Goal: Task Accomplishment & Management: Manage account settings

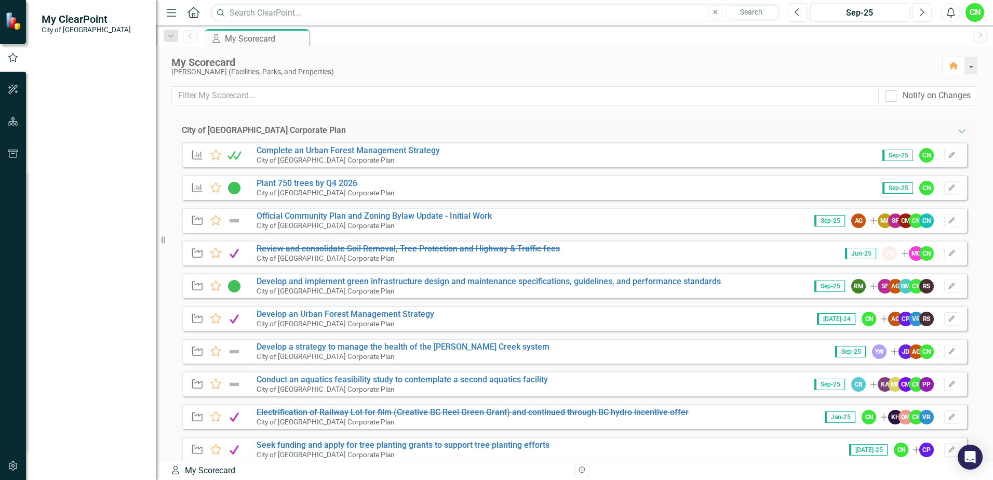
click at [237, 186] on img at bounding box center [233, 188] width 13 height 12
click at [234, 191] on img at bounding box center [233, 188] width 13 height 12
click at [235, 190] on img at bounding box center [233, 188] width 13 height 12
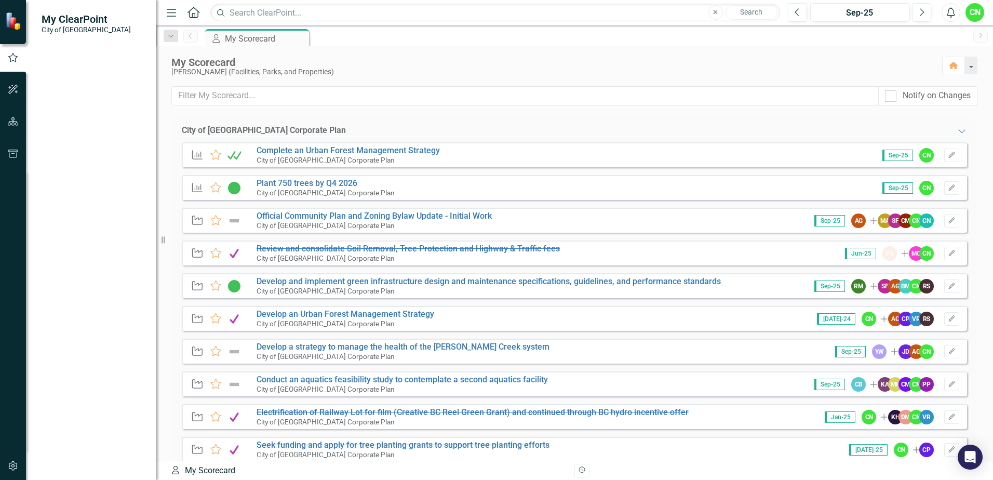
click at [235, 190] on img at bounding box center [233, 188] width 13 height 12
click at [286, 180] on link "Plant 750 trees by Q4 2026" at bounding box center [306, 183] width 101 height 10
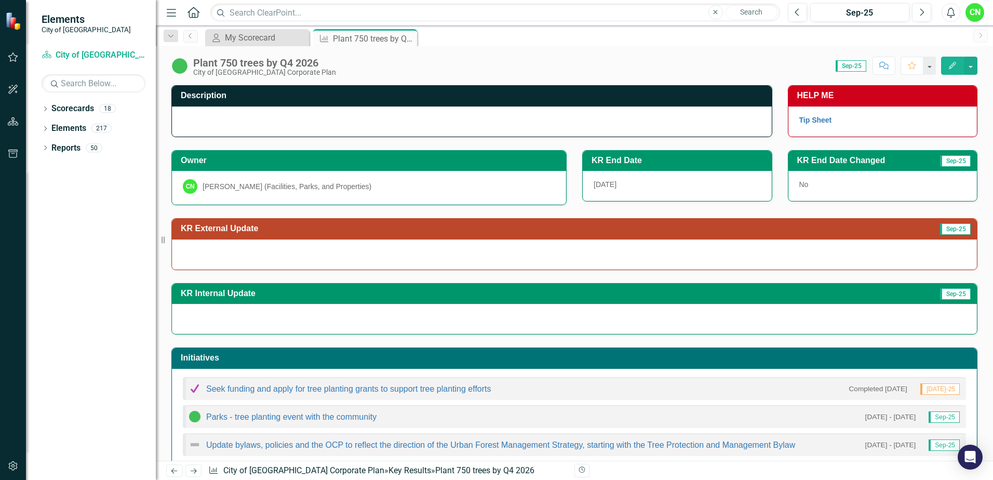
click at [183, 72] on img at bounding box center [179, 66] width 17 height 17
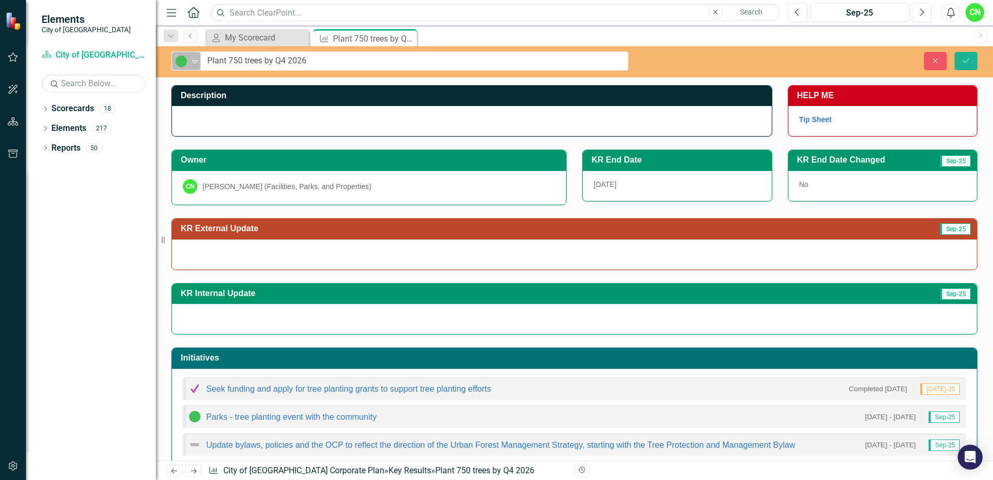
click at [191, 66] on div "Expand" at bounding box center [195, 60] width 10 height 17
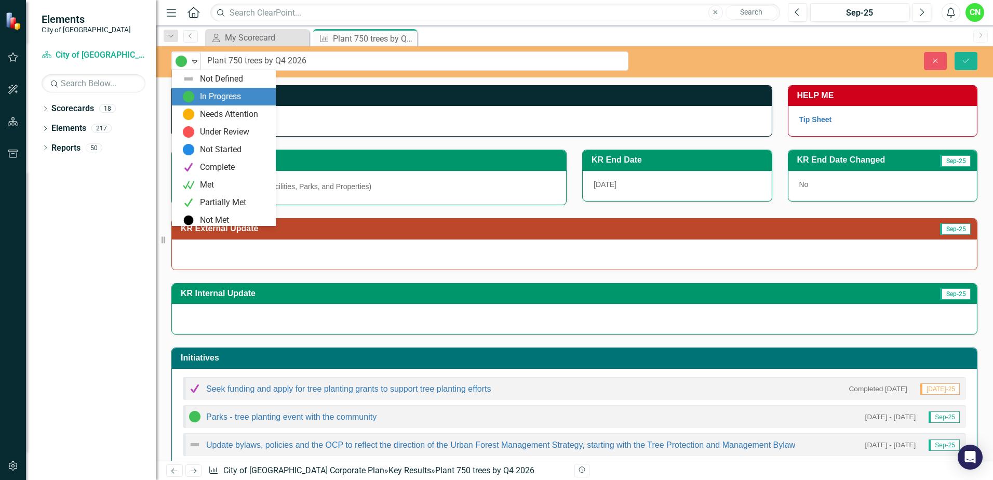
scroll to position [3, 0]
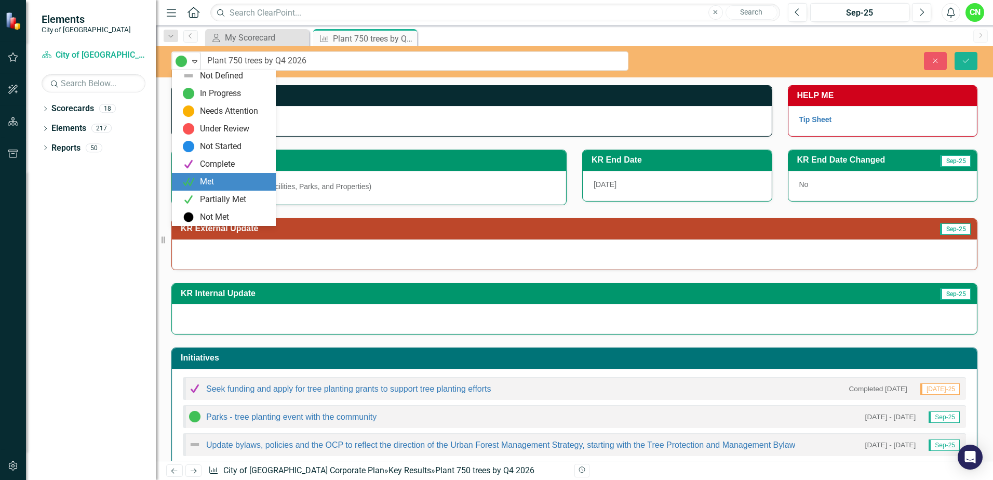
click at [224, 182] on div "Met" at bounding box center [225, 181] width 87 height 12
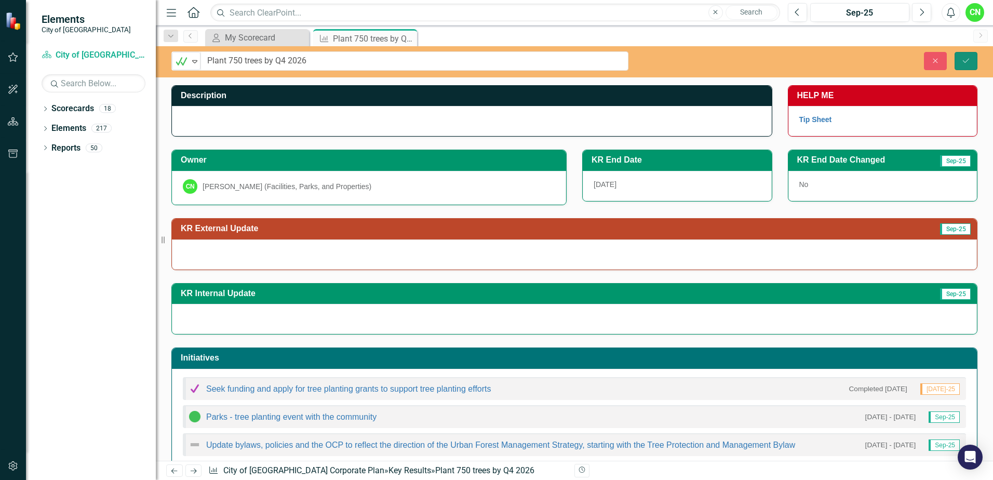
click at [970, 58] on icon "Save" at bounding box center [965, 60] width 9 height 7
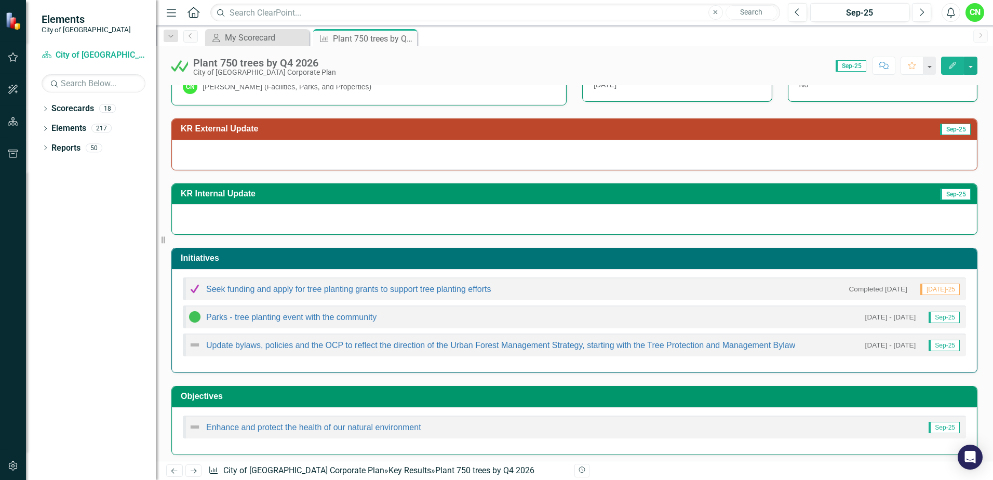
scroll to position [104, 0]
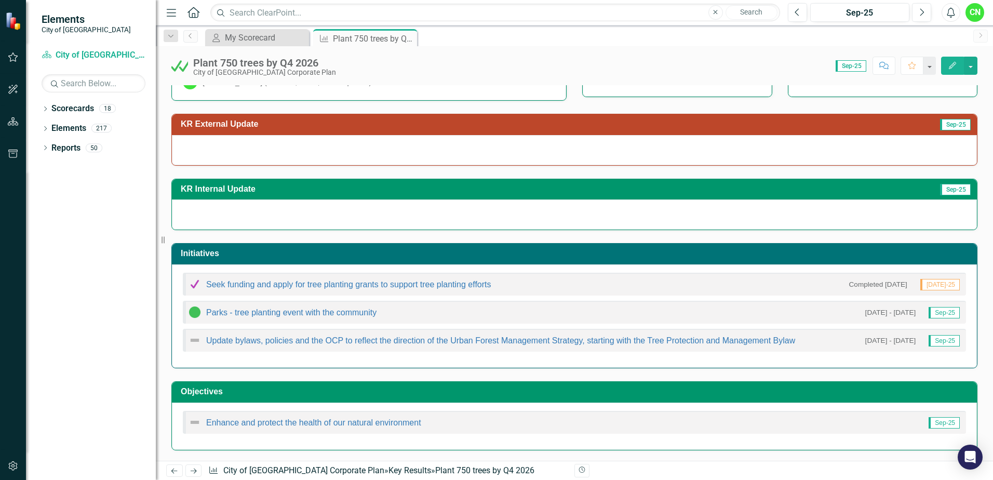
click at [196, 340] on img at bounding box center [194, 340] width 12 height 12
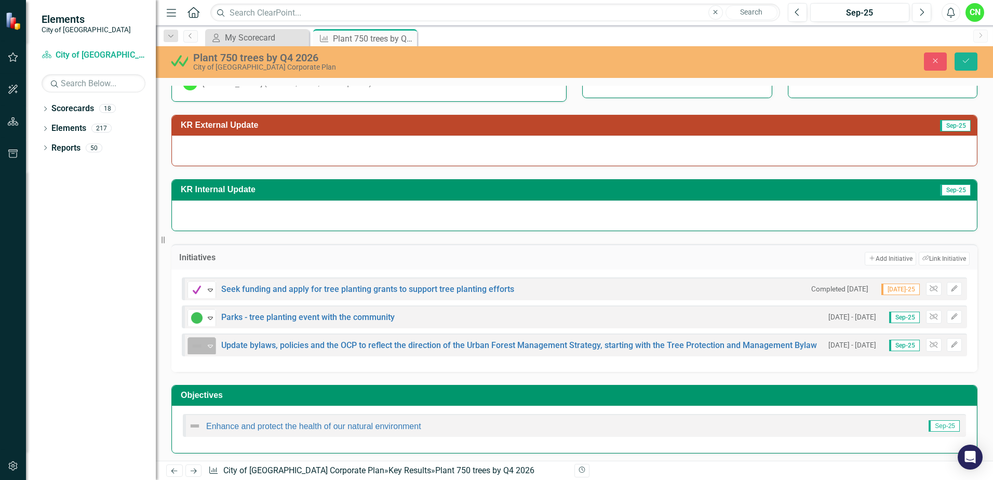
click at [201, 348] on img at bounding box center [197, 346] width 12 height 12
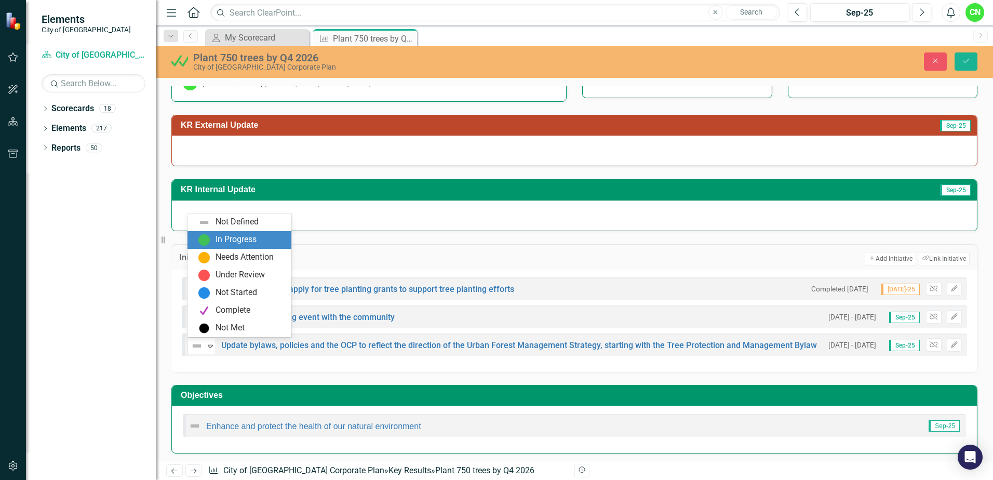
click at [234, 243] on div "In Progress" at bounding box center [235, 240] width 41 height 12
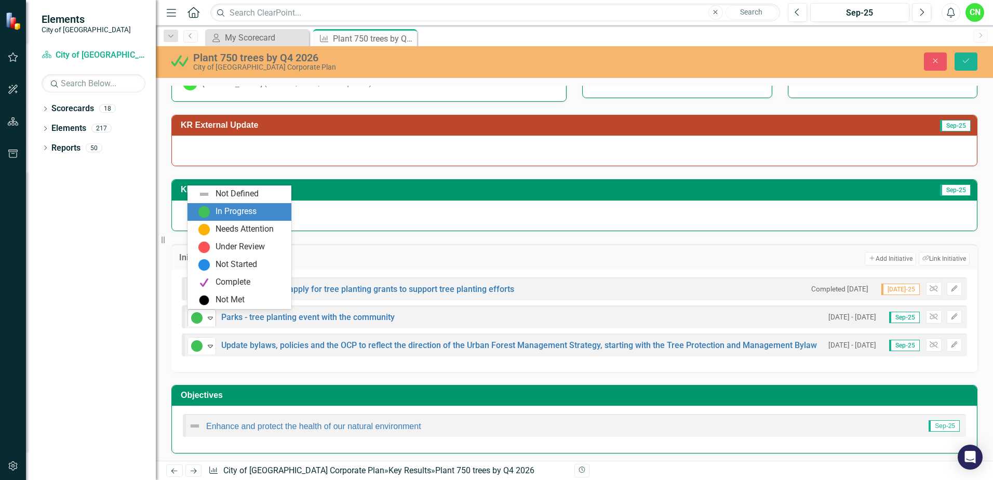
click at [211, 324] on div "Expand" at bounding box center [210, 317] width 10 height 17
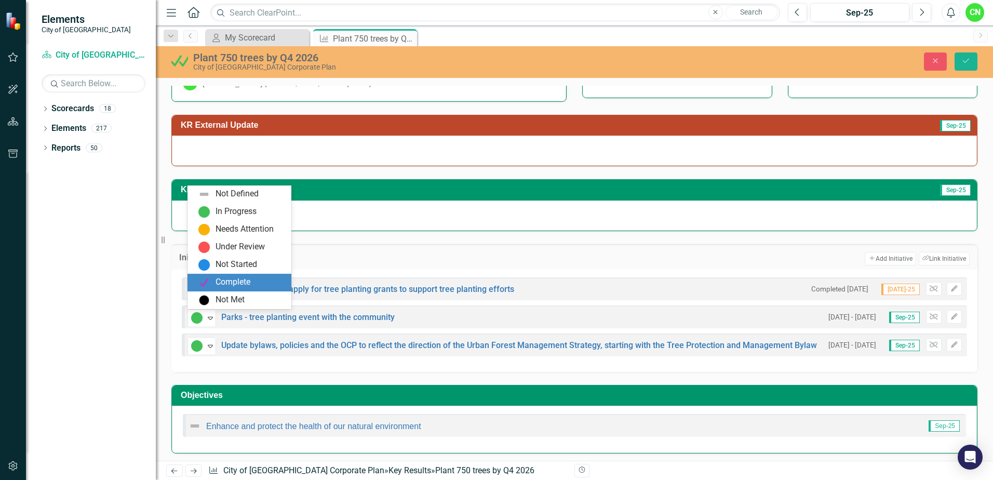
click at [240, 283] on div "Complete" at bounding box center [232, 282] width 35 height 12
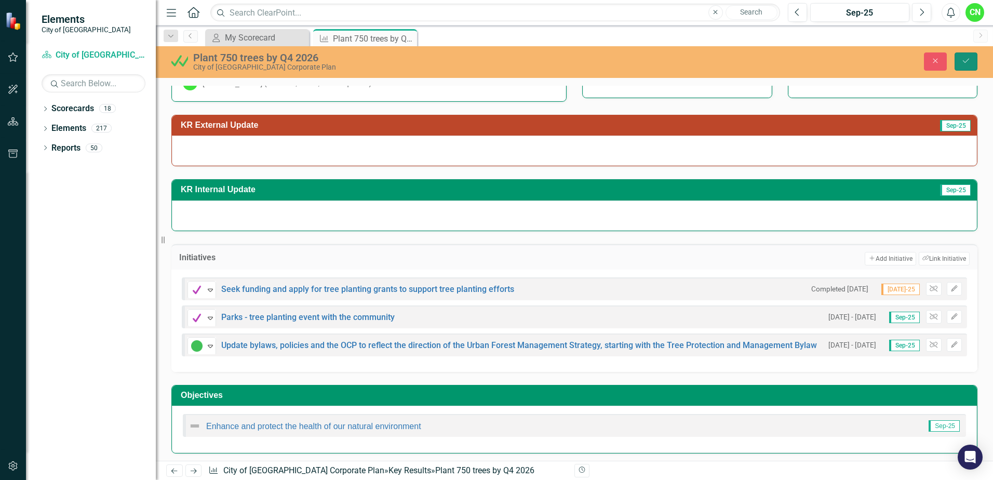
click at [968, 59] on icon "submit" at bounding box center [966, 61] width 6 height 4
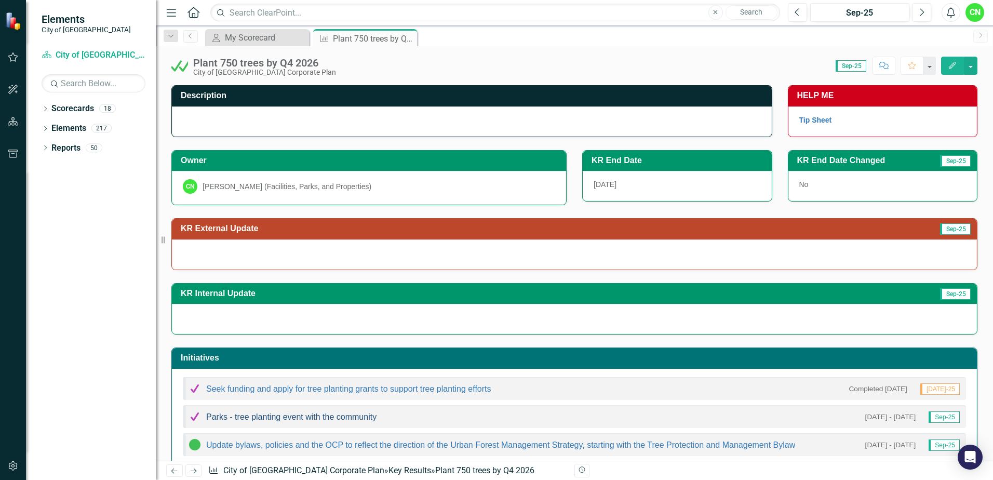
click at [259, 415] on link "Parks - tree planting event with the community" at bounding box center [291, 416] width 170 height 9
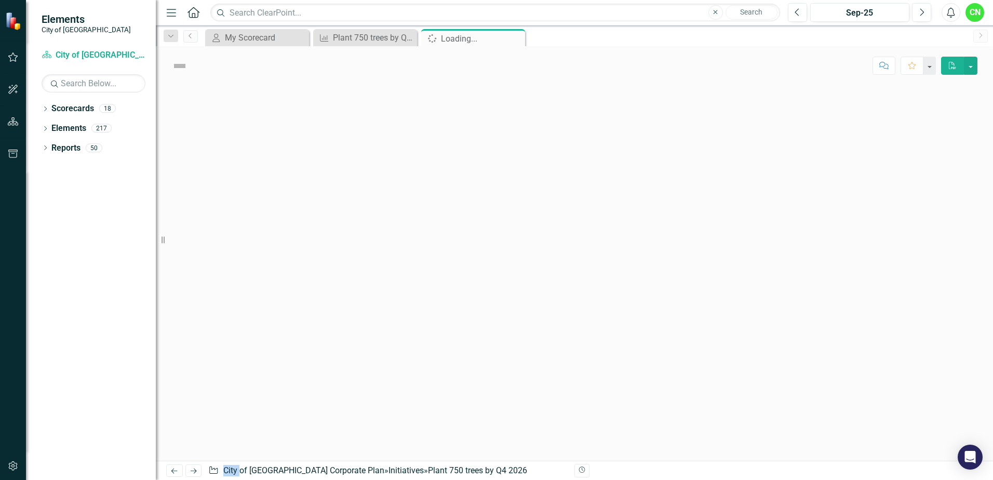
click at [259, 415] on div at bounding box center [574, 272] width 837 height 375
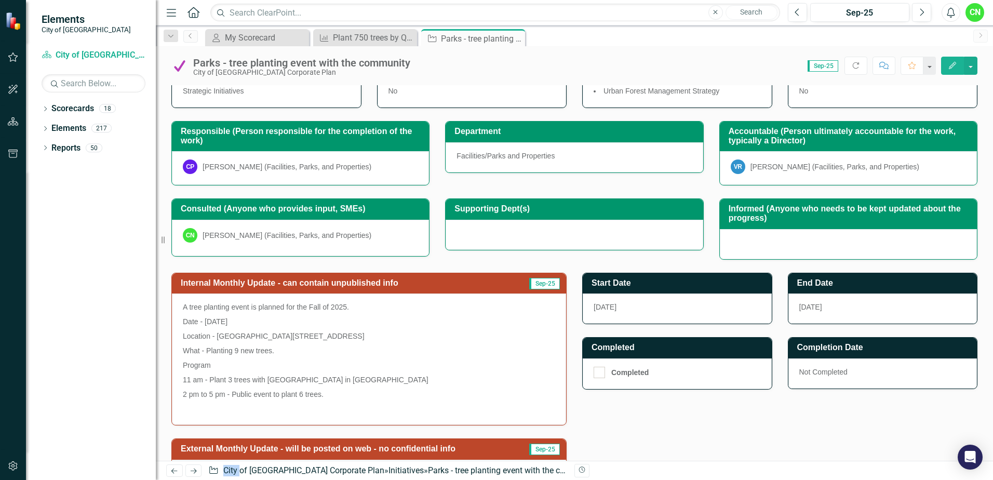
scroll to position [156, 0]
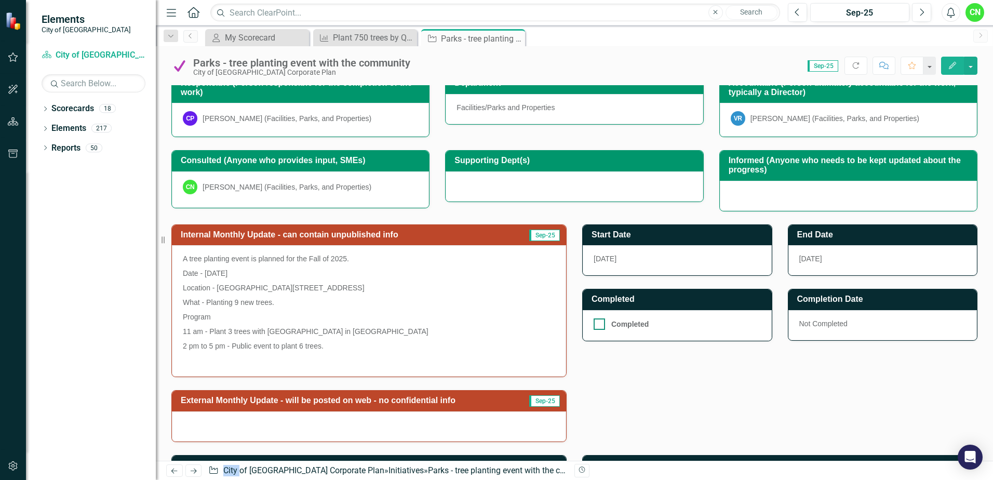
click at [596, 329] on div at bounding box center [598, 323] width 11 height 11
click at [596, 325] on input "Completed" at bounding box center [596, 321] width 7 height 7
checkbox input "true"
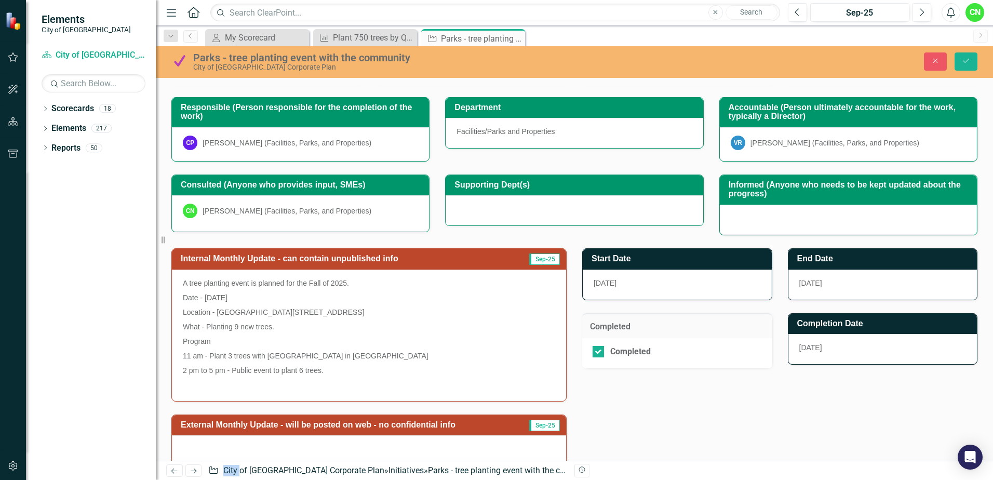
scroll to position [126, 0]
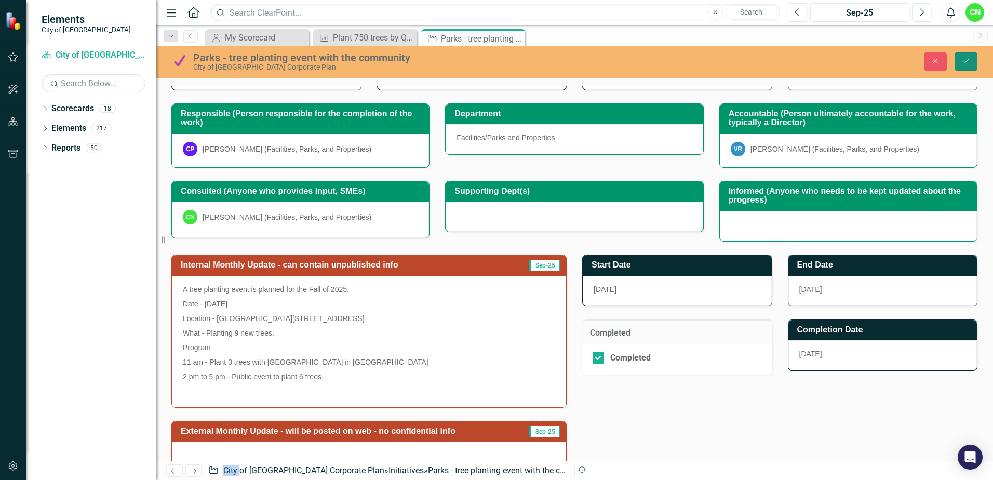
click at [968, 61] on icon "Save" at bounding box center [965, 60] width 9 height 7
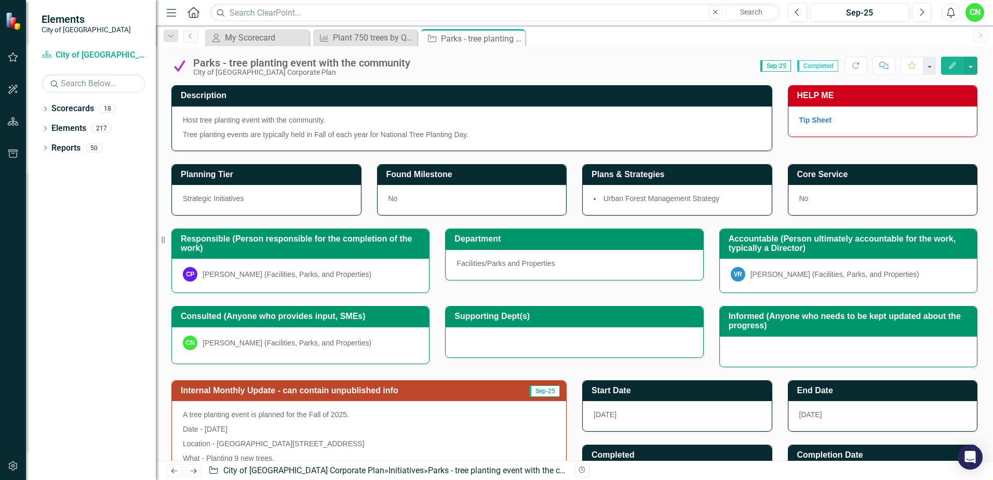
drag, startPoint x: 515, startPoint y: 37, endPoint x: 448, endPoint y: 38, distance: 67.5
click at [0, 0] on icon "Close" at bounding box center [0, 0] width 0 height 0
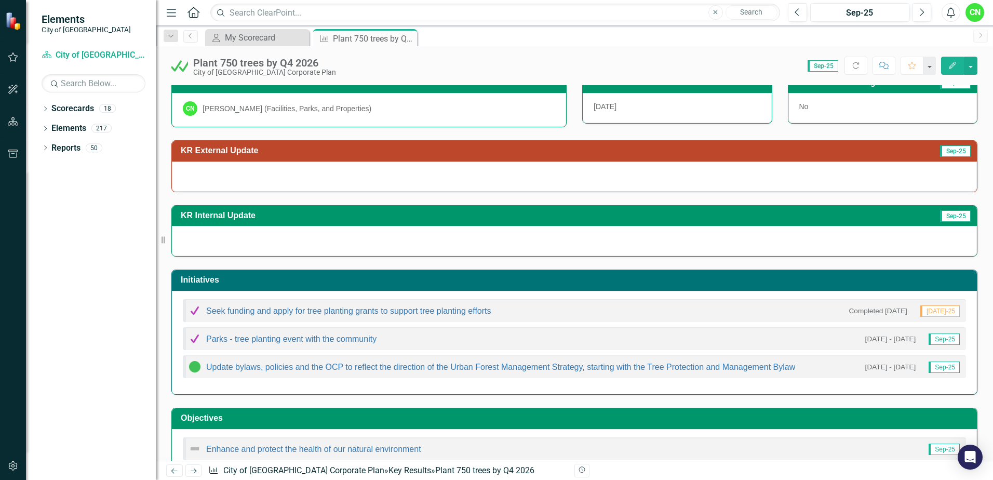
scroll to position [104, 0]
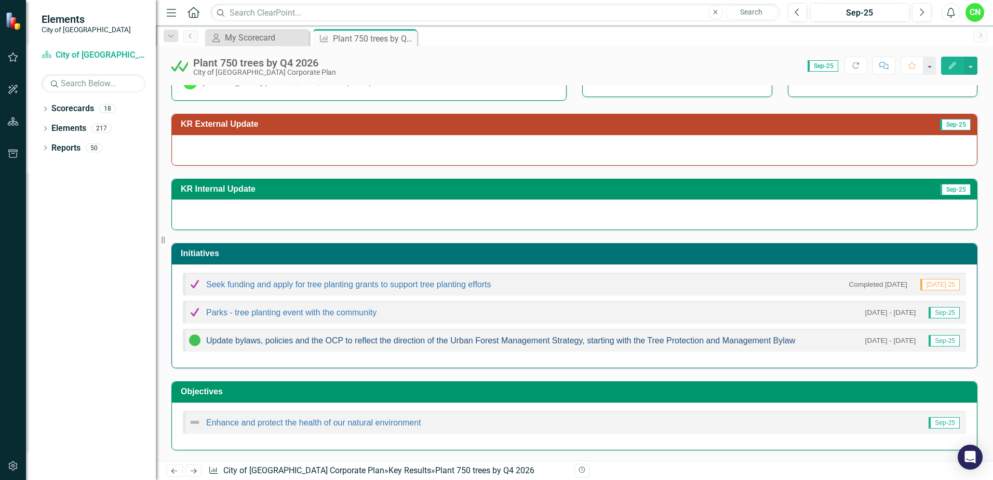
click at [302, 342] on link "Update bylaws, policies and the OCP to reflect the direction of the Urban Fores…" at bounding box center [500, 340] width 589 height 9
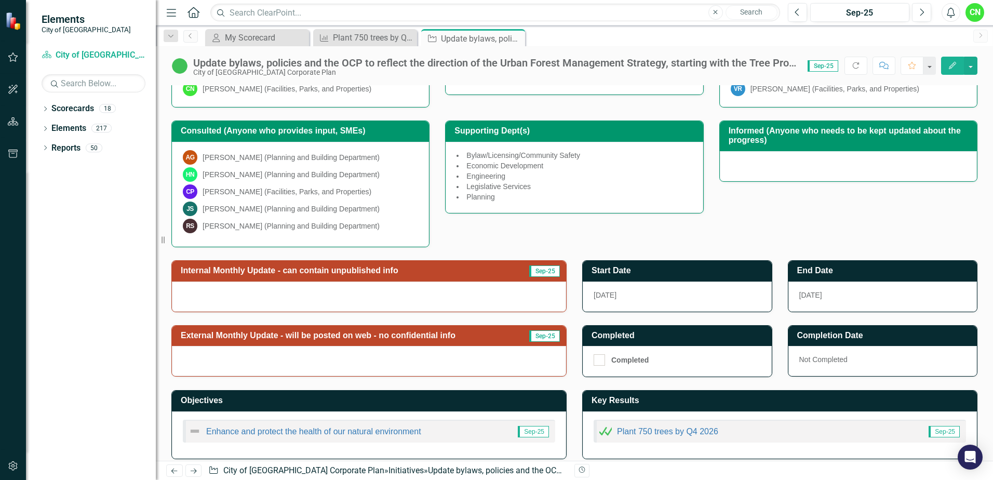
scroll to position [190, 0]
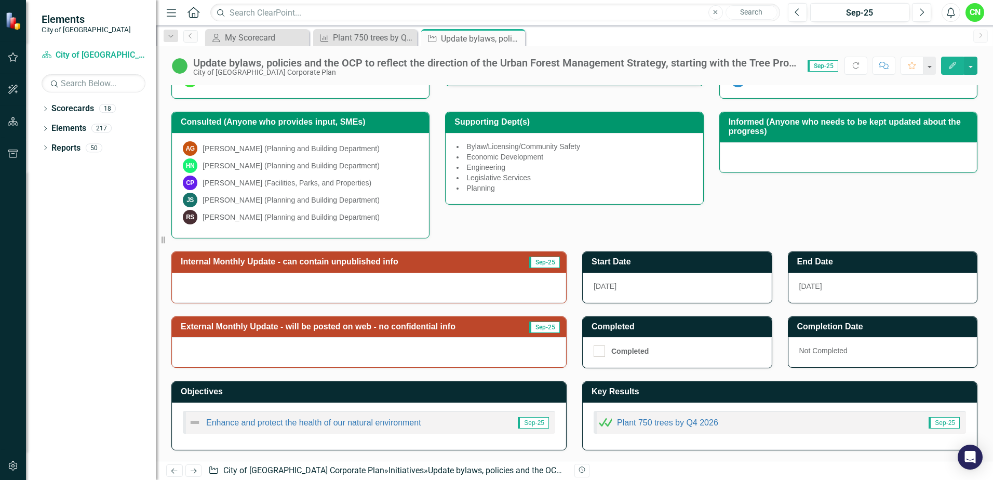
click at [375, 286] on div at bounding box center [369, 288] width 394 height 30
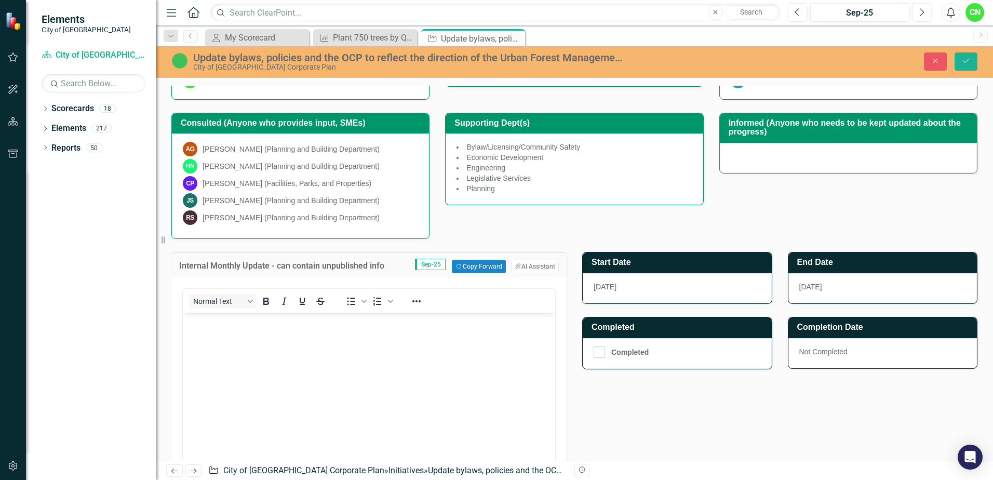
scroll to position [0, 0]
click at [478, 268] on button "Copy Forward Copy Forward" at bounding box center [478, 266] width 53 height 13
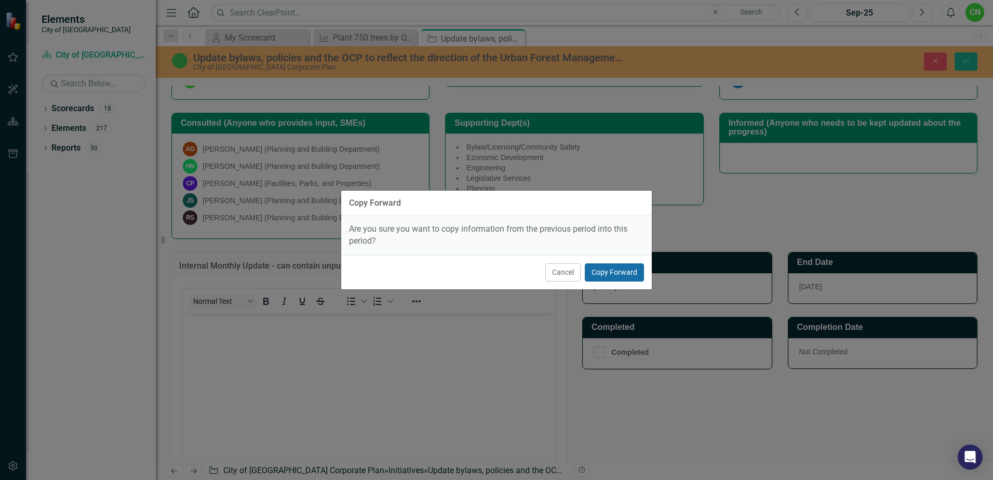
click at [612, 272] on button "Copy Forward" at bounding box center [614, 272] width 59 height 18
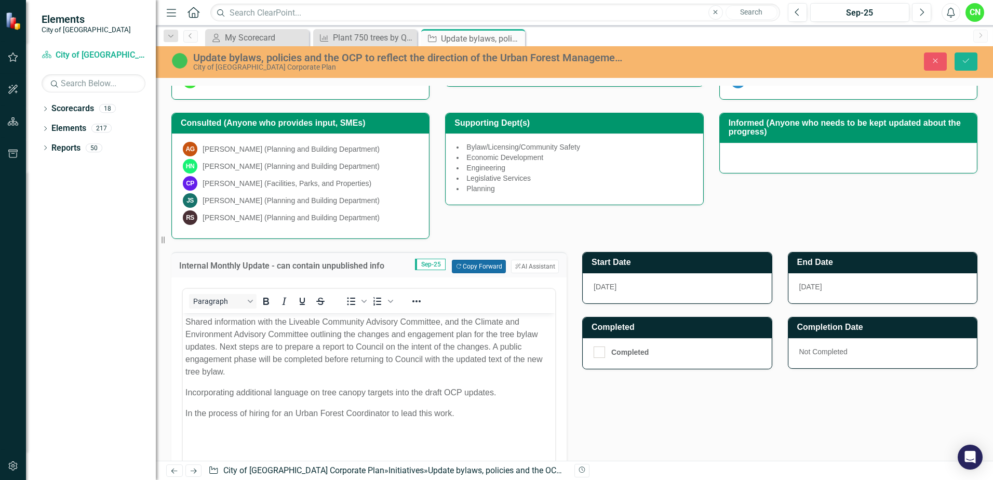
scroll to position [242, 0]
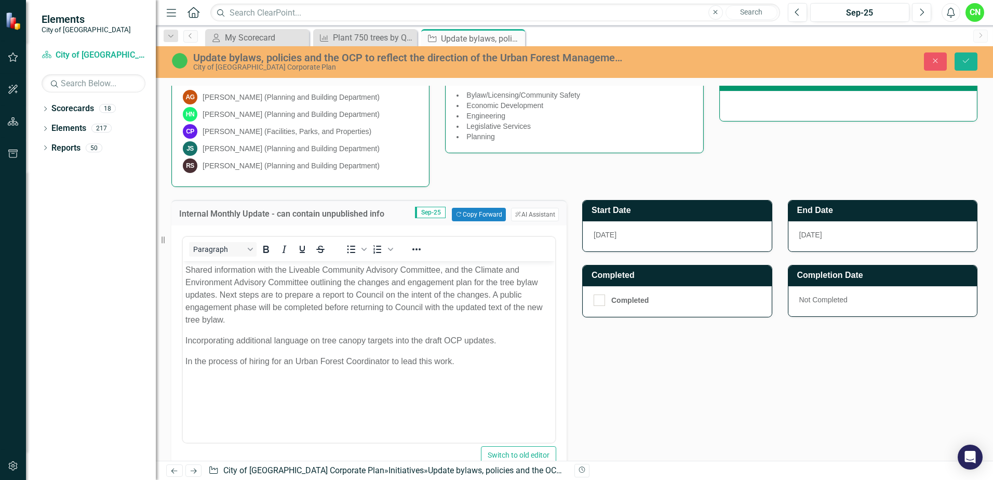
click at [461, 363] on p "In the process of hiring for an Urban Forest Coordinator to lead this work." at bounding box center [368, 361] width 367 height 12
click at [963, 62] on icon "Save" at bounding box center [965, 60] width 9 height 7
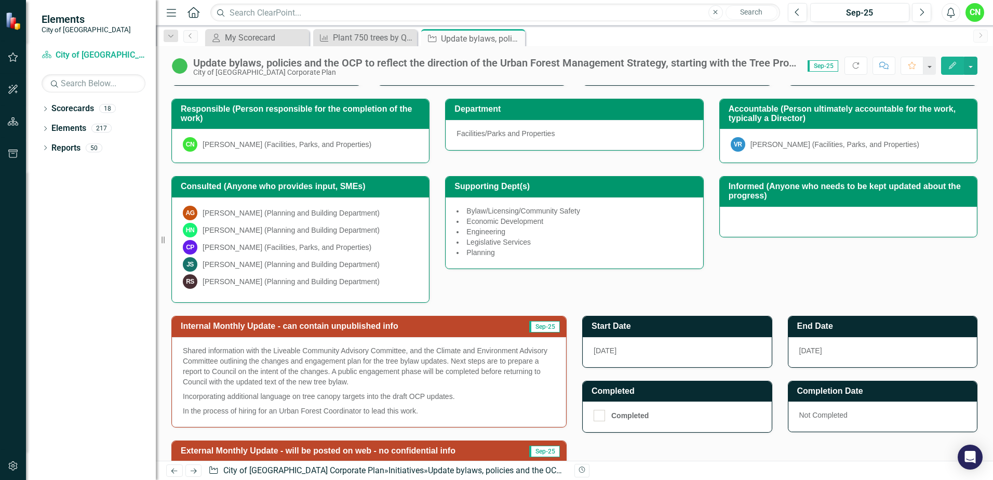
scroll to position [249, 0]
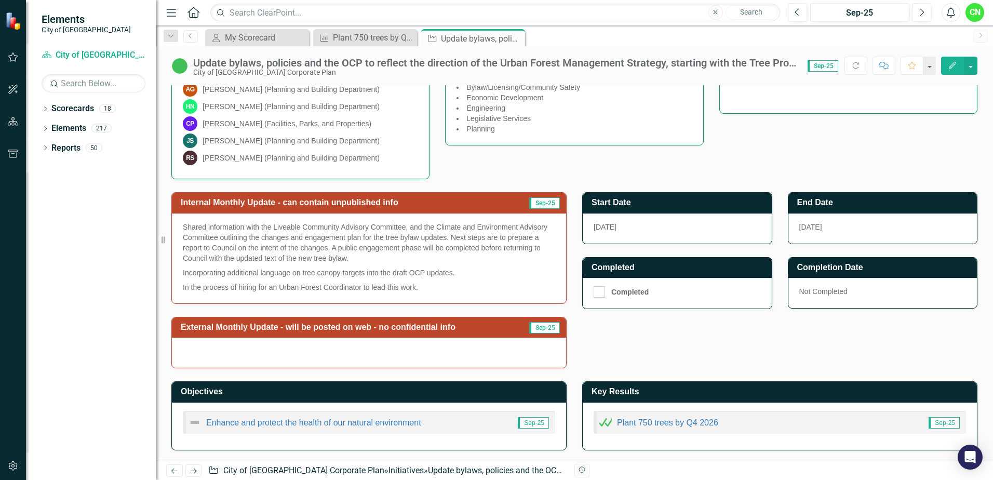
click at [387, 339] on div at bounding box center [369, 352] width 394 height 30
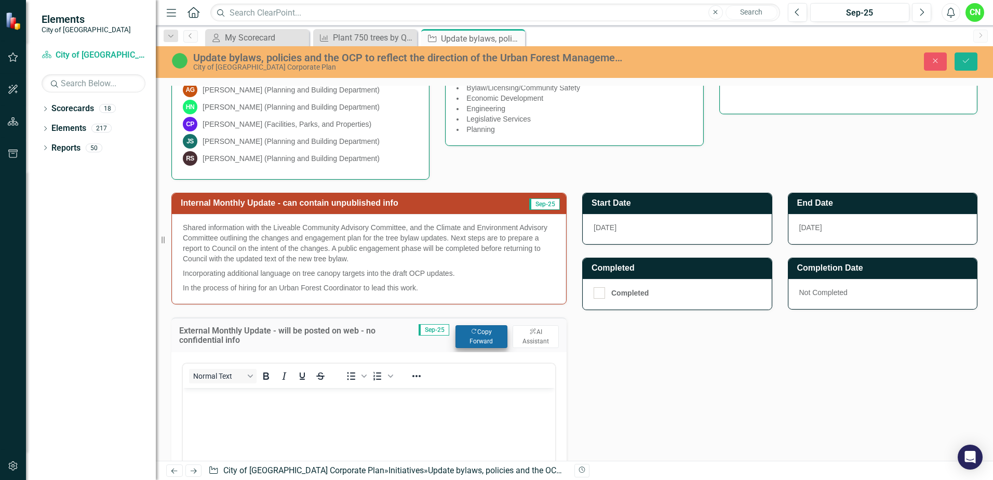
scroll to position [0, 0]
click at [477, 336] on button "Copy Forward Copy Forward" at bounding box center [481, 336] width 52 height 23
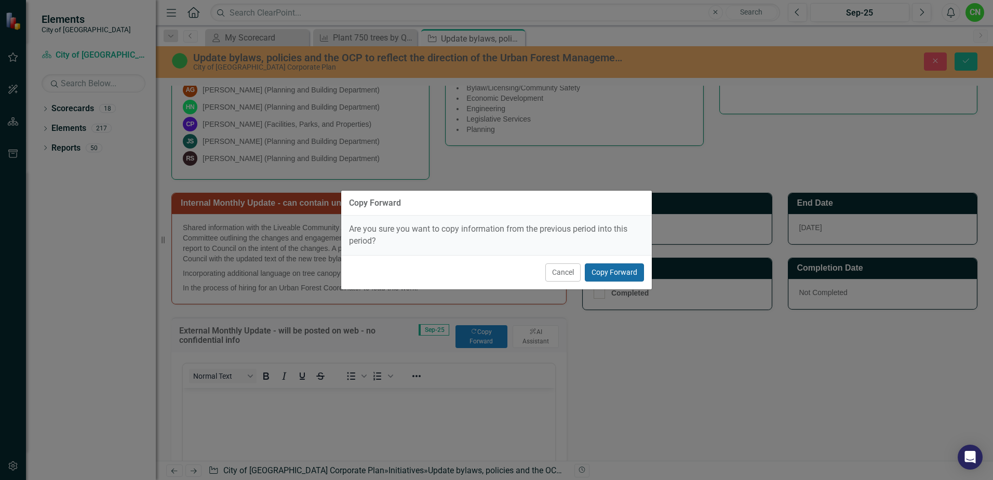
click at [620, 274] on button "Copy Forward" at bounding box center [614, 272] width 59 height 18
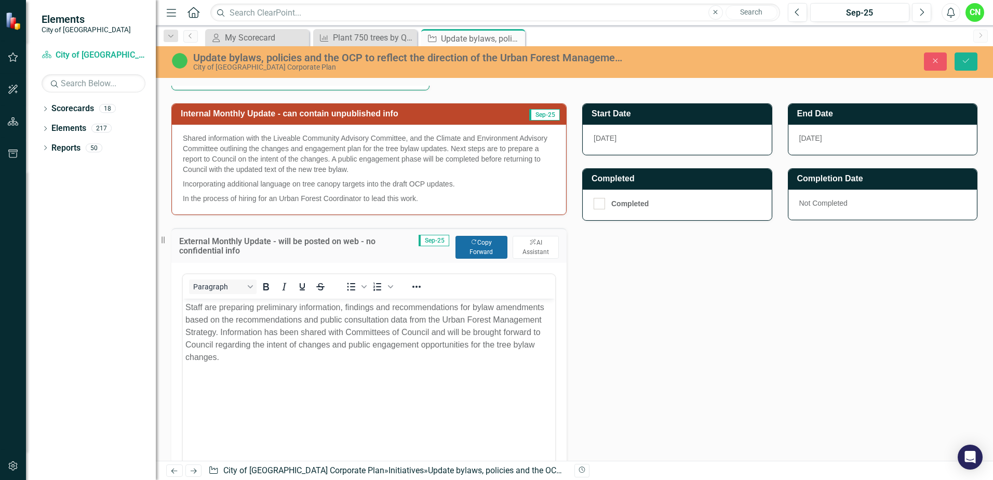
scroll to position [353, 0]
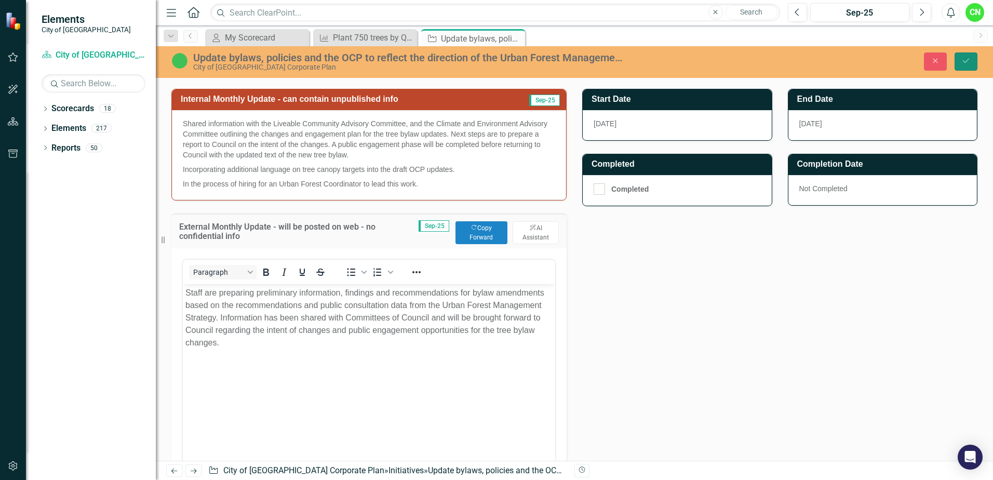
click at [960, 58] on button "Save" at bounding box center [965, 61] width 23 height 18
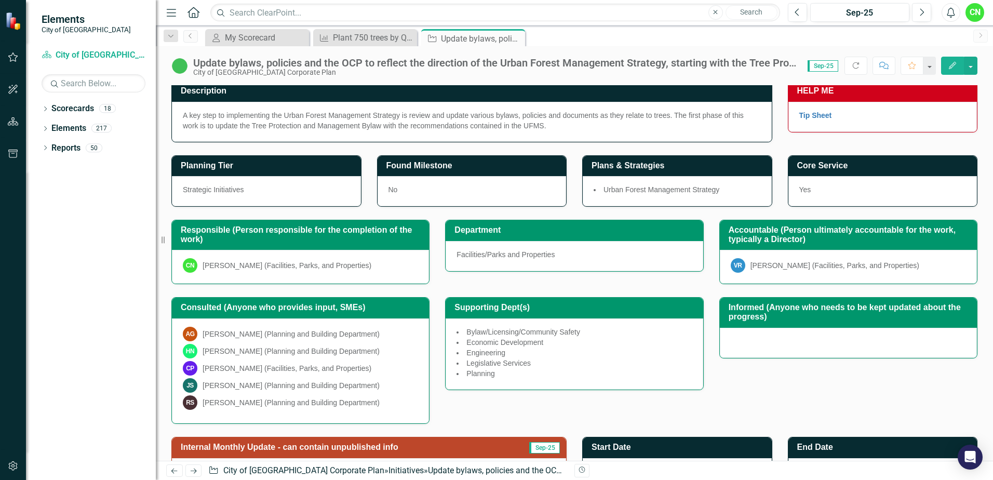
scroll to position [0, 0]
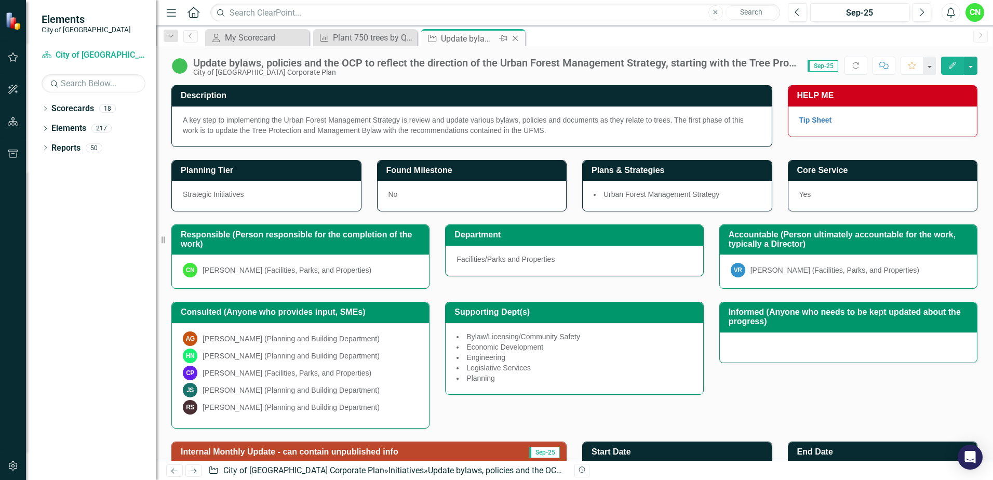
click at [516, 39] on icon at bounding box center [515, 39] width 6 height 6
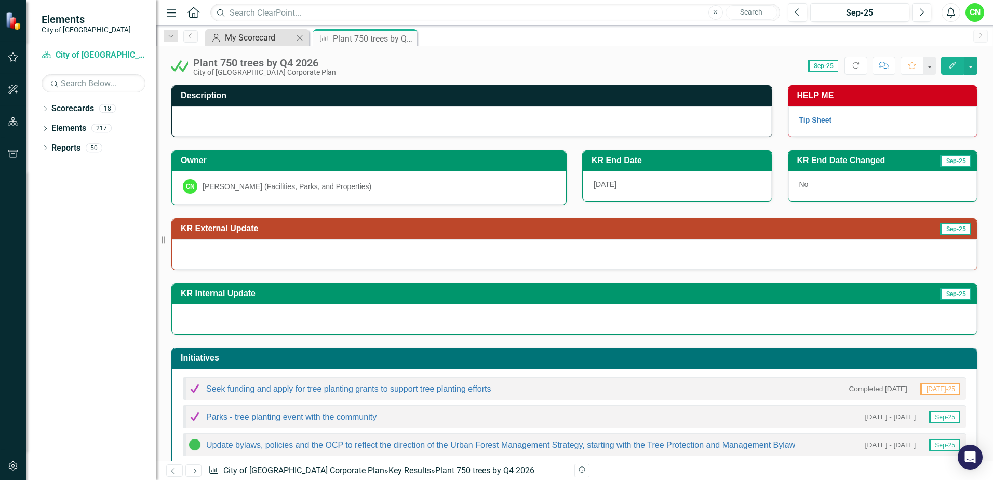
click at [273, 38] on div "My Scorecard" at bounding box center [259, 37] width 69 height 13
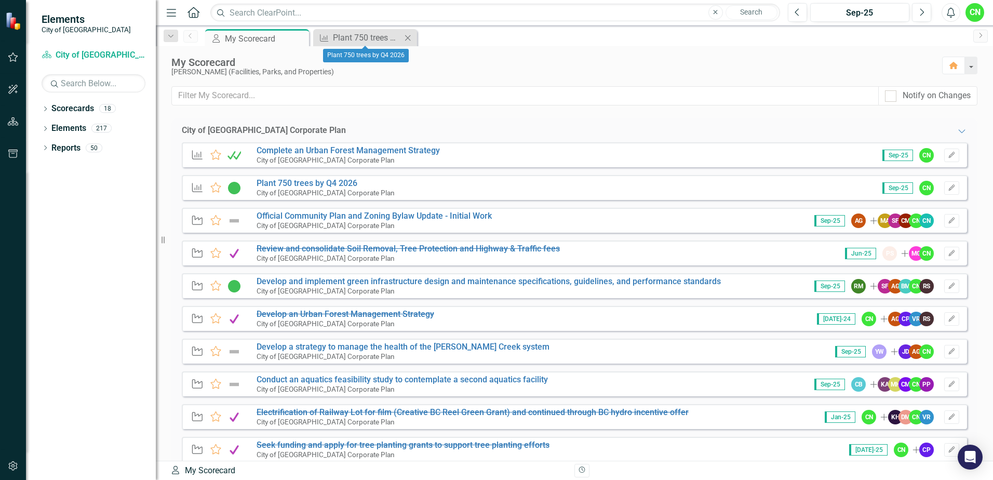
click at [412, 35] on icon "Close" at bounding box center [407, 38] width 10 height 8
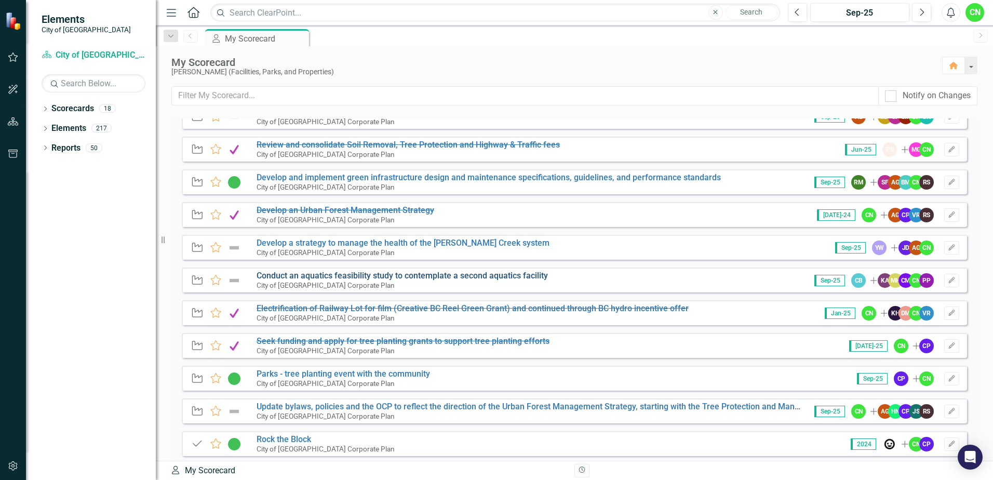
scroll to position [156, 0]
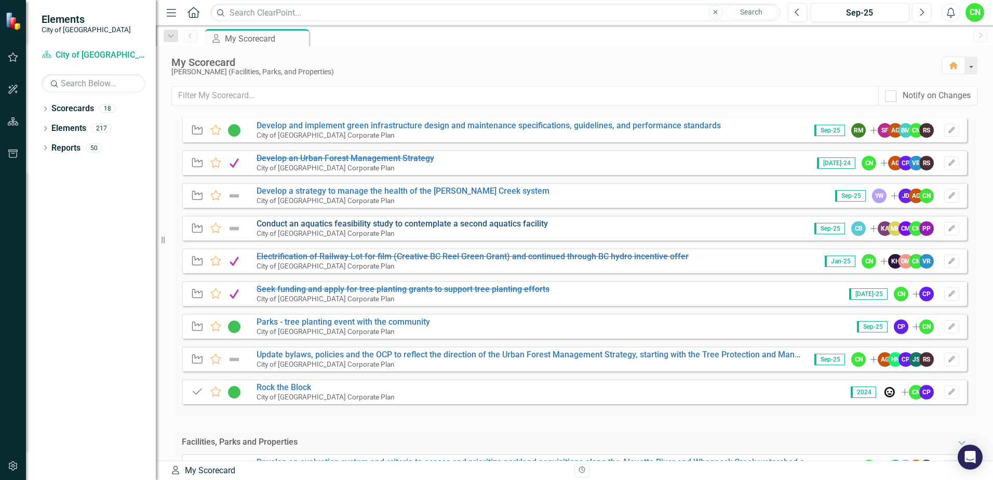
click at [306, 224] on link "Conduct an aquatics feasibility study to contemplate a second aquatics facility" at bounding box center [401, 224] width 291 height 10
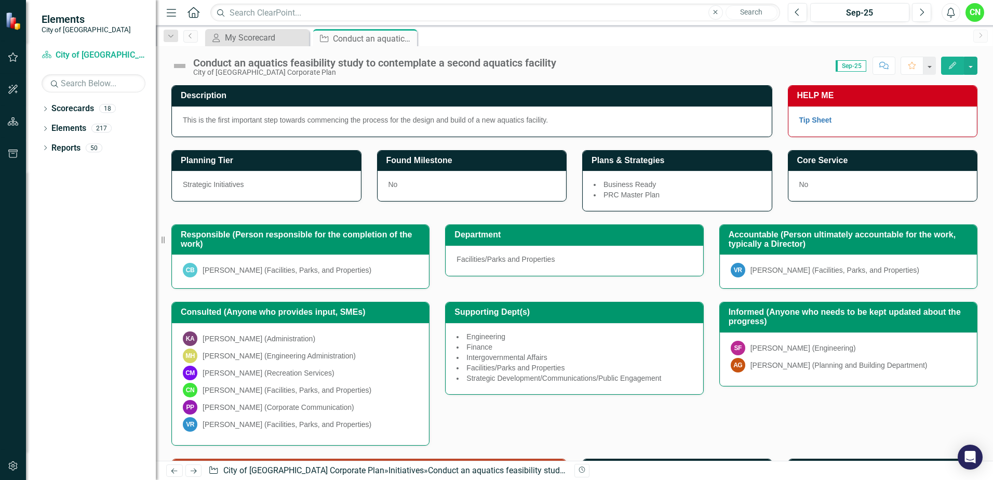
click at [185, 64] on img at bounding box center [179, 66] width 17 height 17
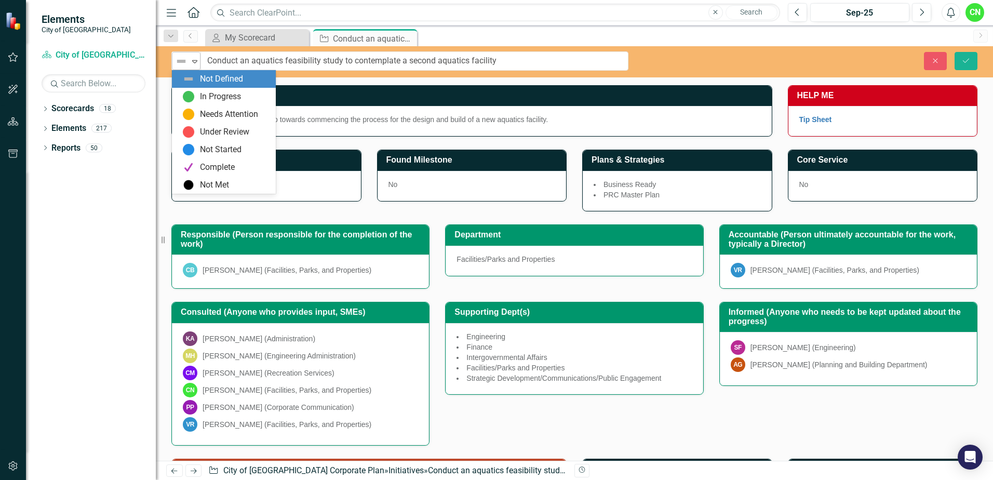
click at [185, 65] on img at bounding box center [181, 61] width 12 height 12
click at [199, 91] on div "In Progress" at bounding box center [225, 96] width 87 height 12
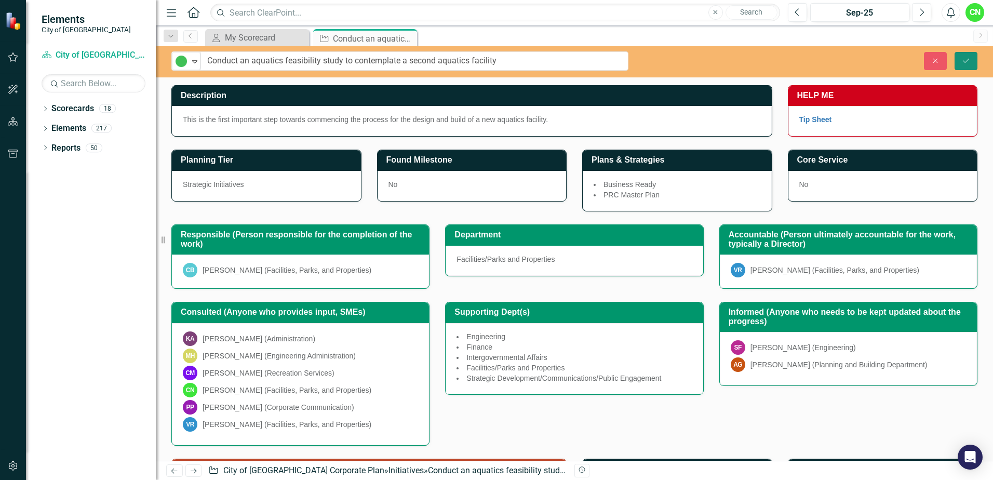
click at [967, 62] on icon "Save" at bounding box center [965, 60] width 9 height 7
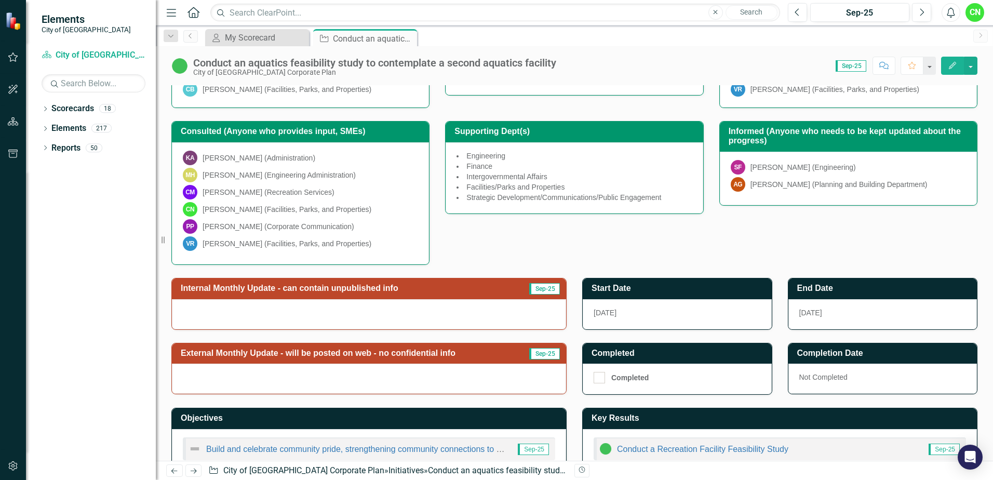
scroll to position [235, 0]
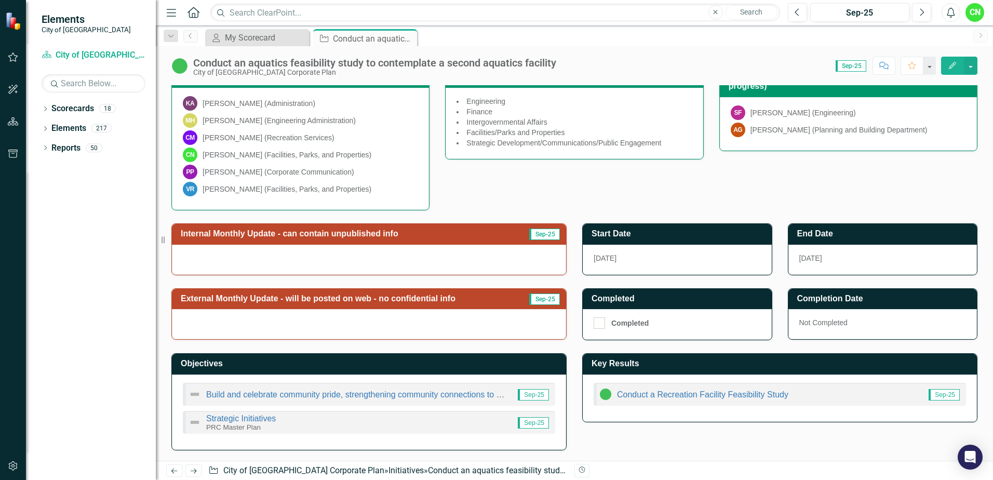
click at [504, 247] on div at bounding box center [369, 260] width 394 height 30
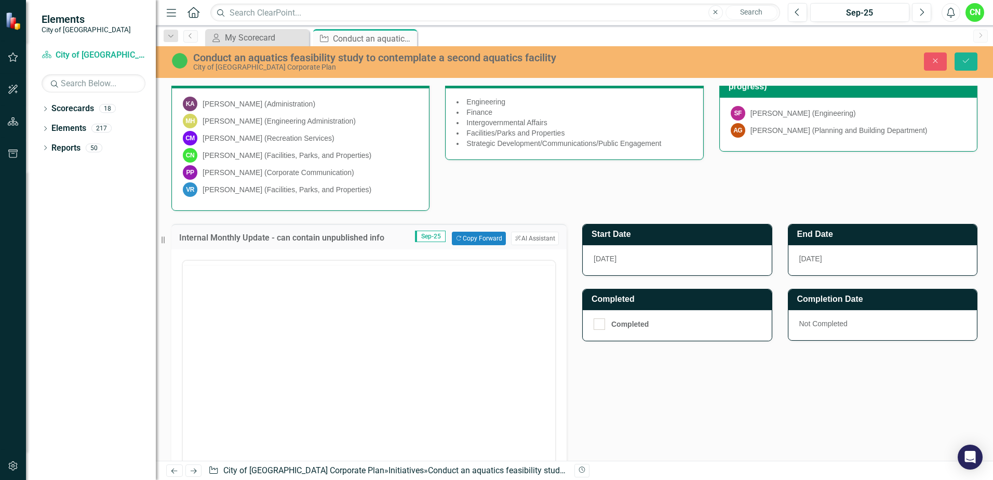
scroll to position [0, 0]
click at [487, 241] on button "Copy Forward Copy Forward" at bounding box center [478, 238] width 53 height 13
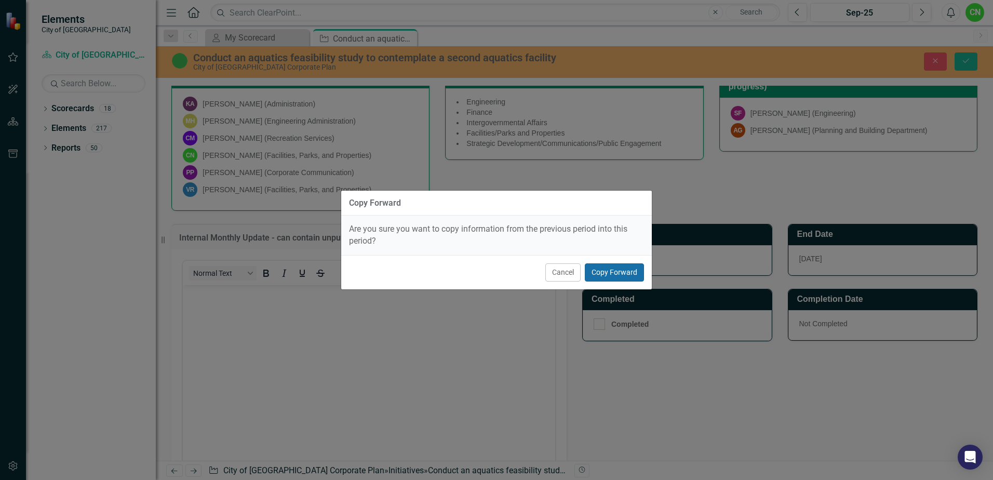
click at [627, 270] on button "Copy Forward" at bounding box center [614, 272] width 59 height 18
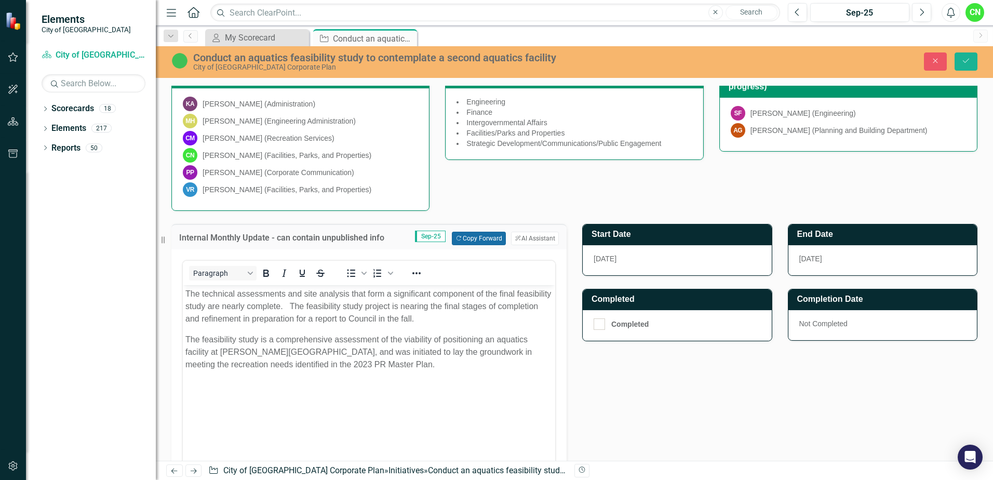
scroll to position [287, 0]
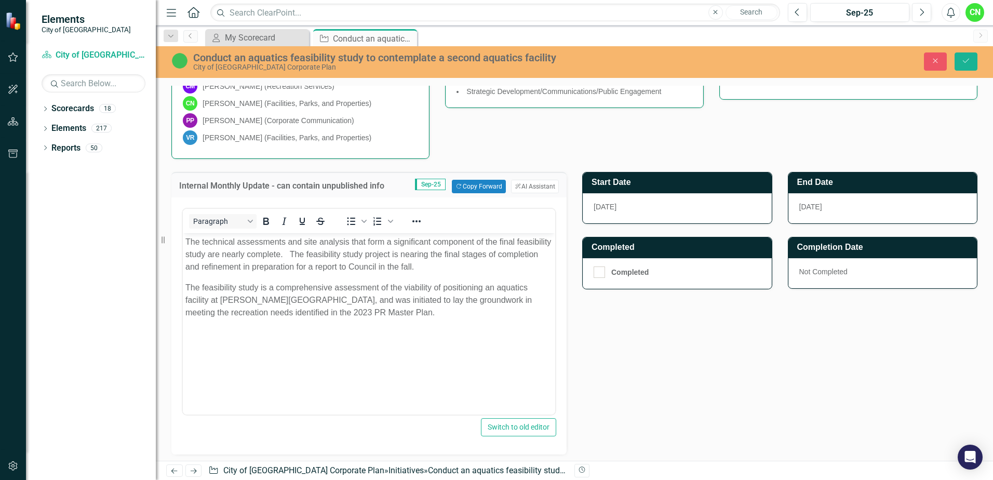
click at [417, 312] on p "The feasibility study is a comprehensive assessment of the viability of positio…" at bounding box center [368, 299] width 367 height 37
click at [971, 60] on button "Save" at bounding box center [965, 61] width 23 height 18
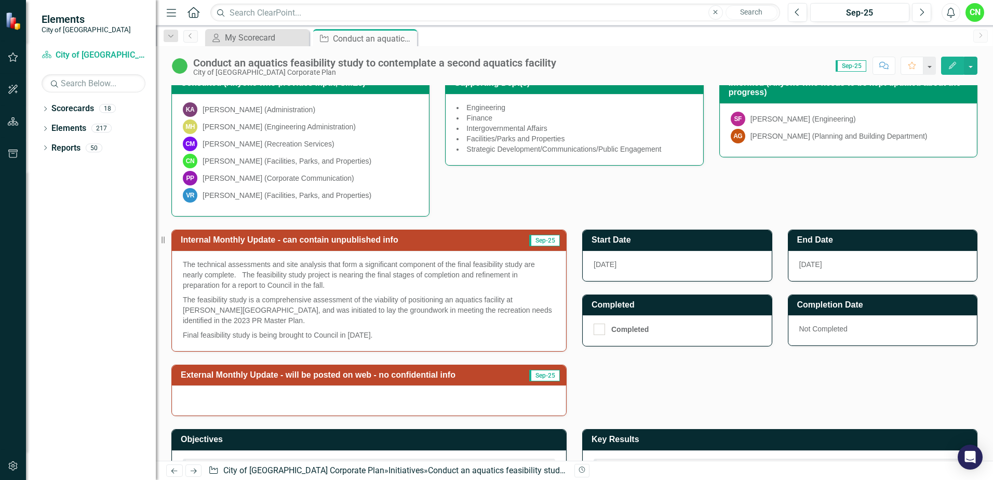
scroll to position [305, 0]
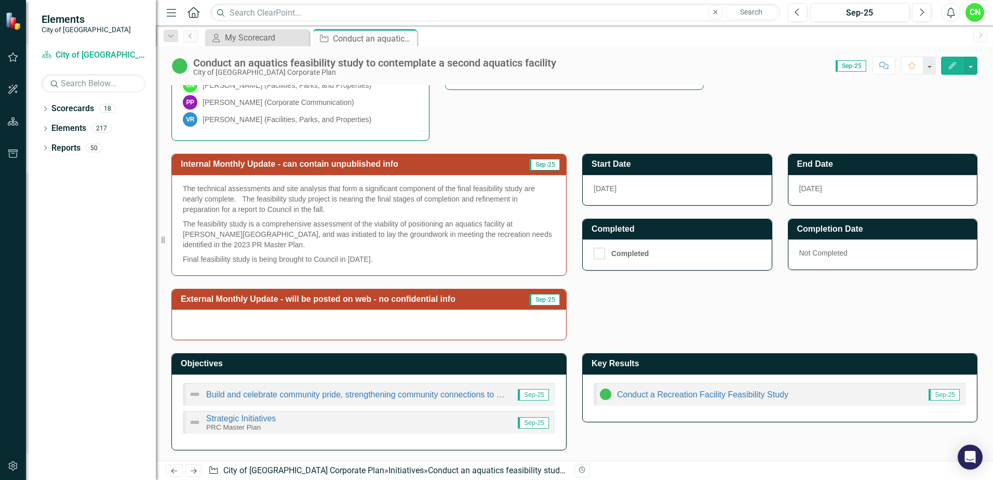
click at [392, 309] on div "External Monthly Update - will be posted on web - no confidential info Sep-25" at bounding box center [369, 299] width 394 height 21
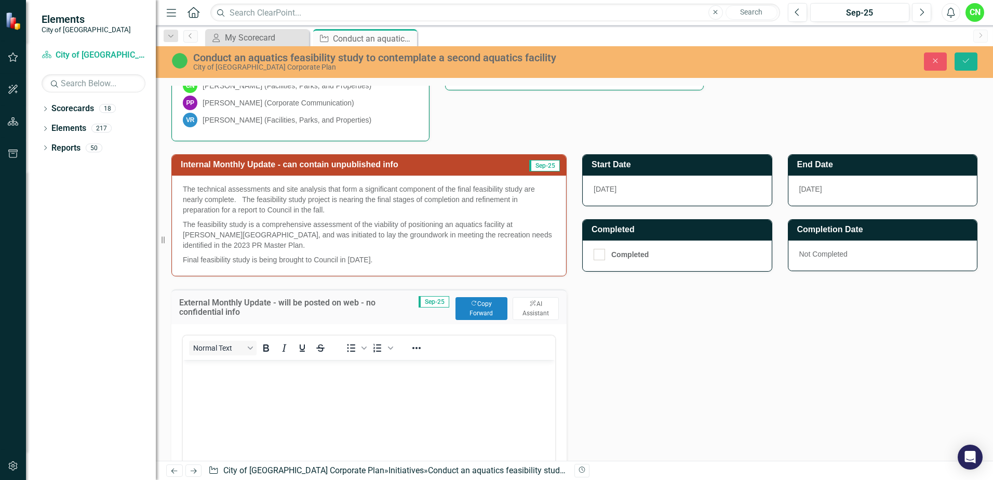
scroll to position [0, 0]
click at [479, 309] on button "Copy Forward Copy Forward" at bounding box center [481, 308] width 52 height 23
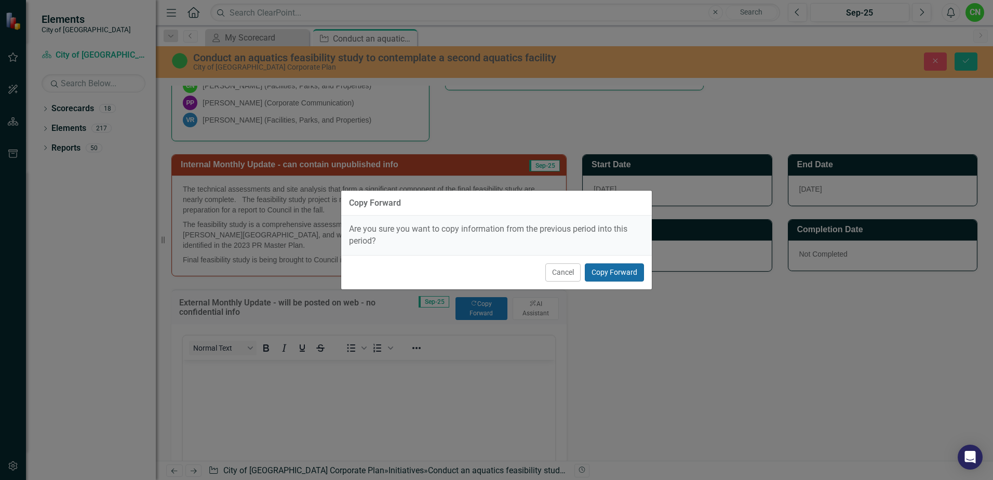
click at [608, 273] on button "Copy Forward" at bounding box center [614, 272] width 59 height 18
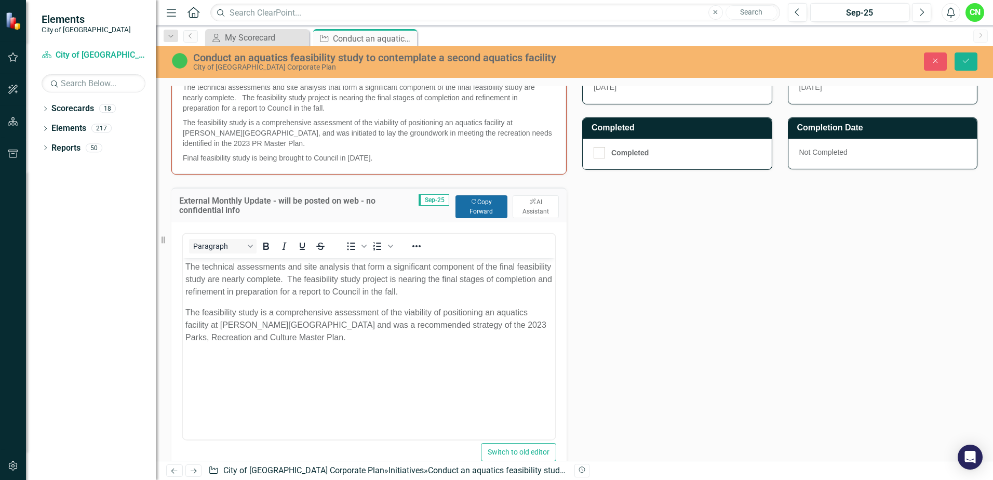
scroll to position [409, 0]
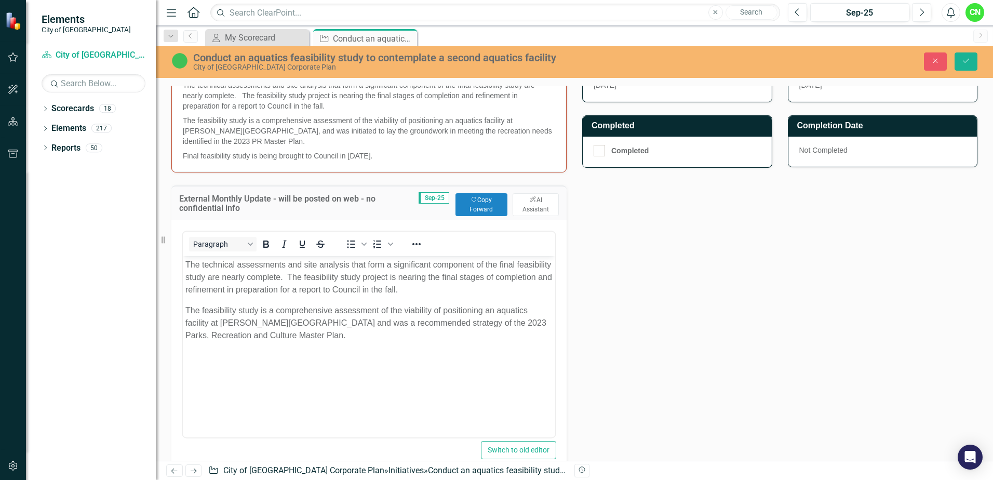
click at [345, 340] on p "The feasibility study is a comprehensive assessment of the viability of positio…" at bounding box center [368, 322] width 367 height 37
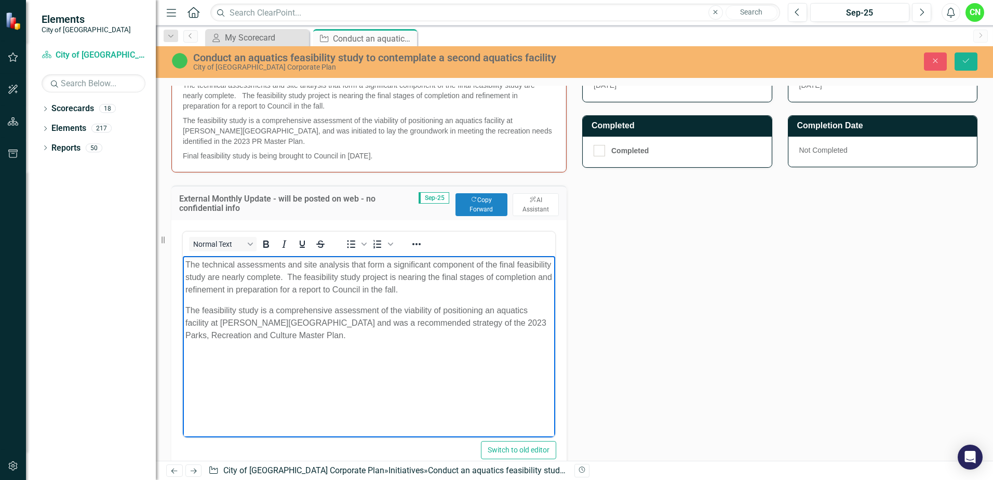
click at [325, 275] on span "The technical assessments and site analysis that form a significant component o…" at bounding box center [368, 277] width 367 height 34
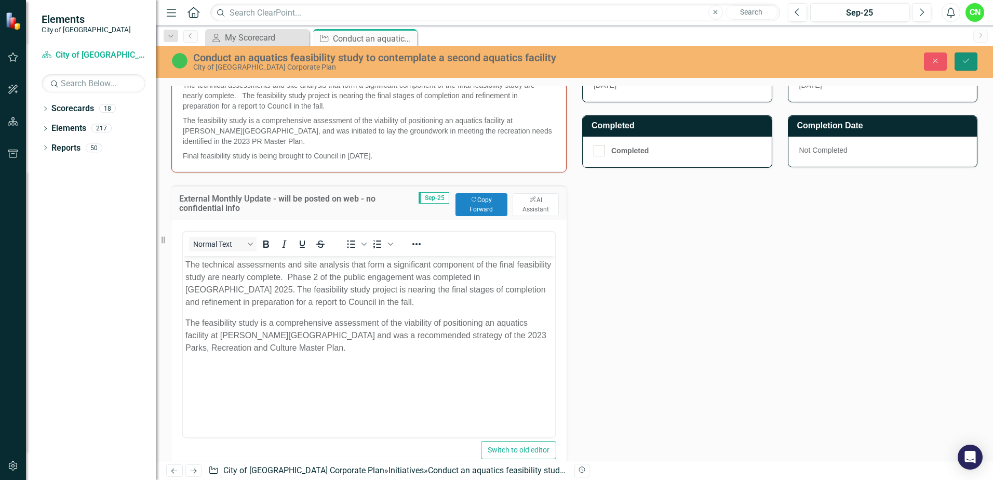
click at [964, 65] on button "Save" at bounding box center [965, 61] width 23 height 18
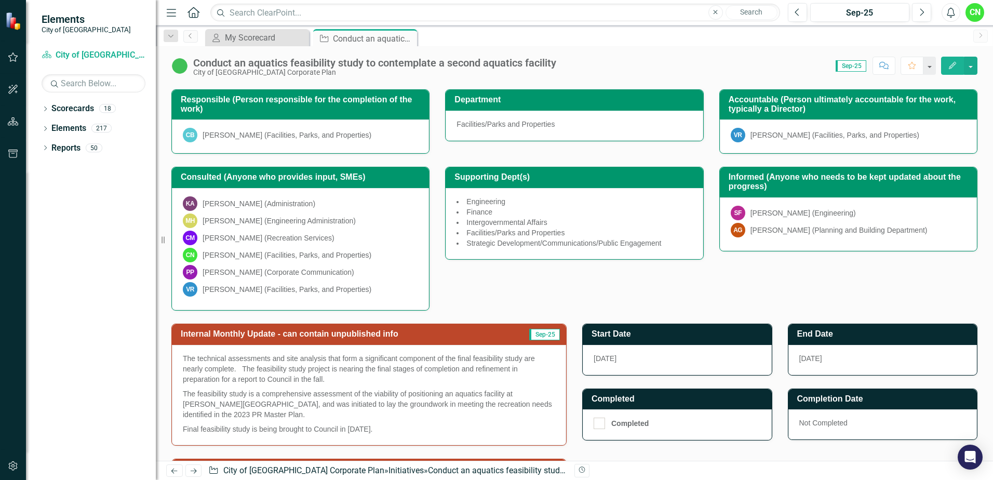
scroll to position [0, 0]
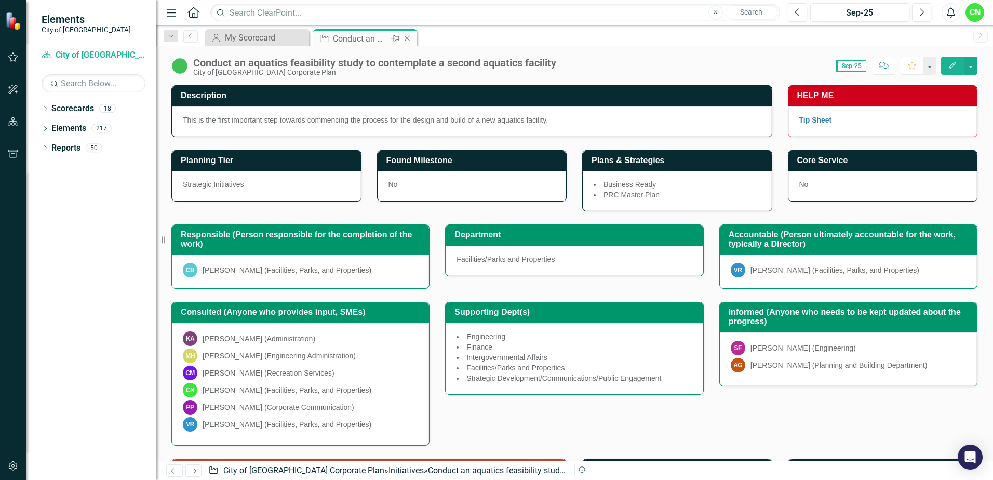
click at [408, 39] on icon "Close" at bounding box center [407, 38] width 10 height 8
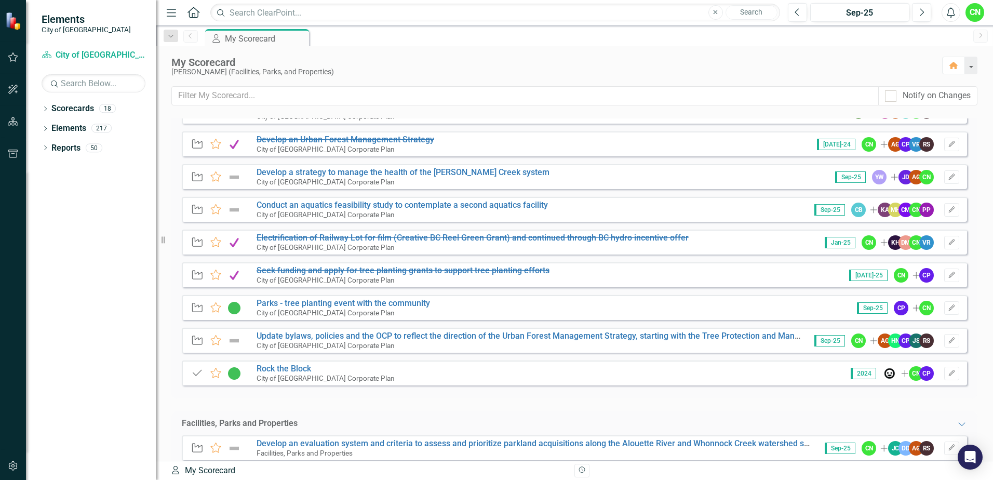
scroll to position [208, 0]
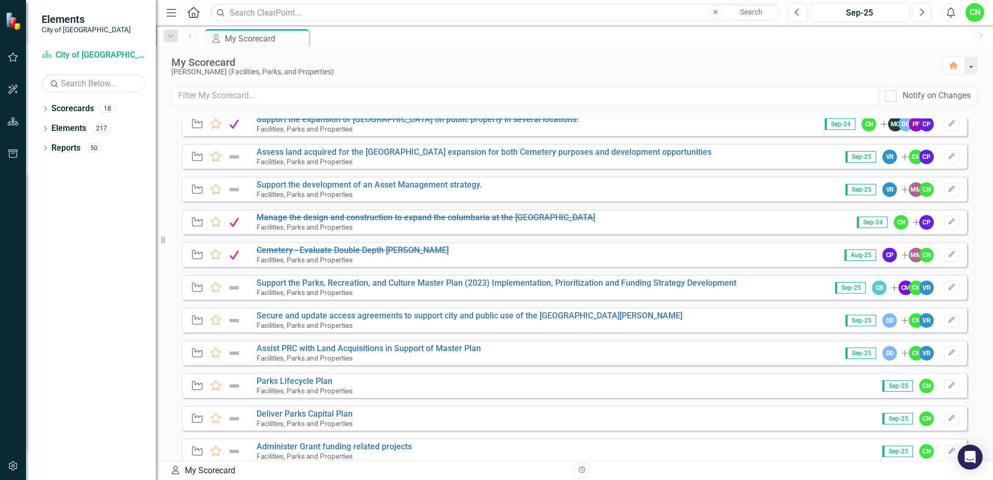
scroll to position [675, 0]
